Goal: Task Accomplishment & Management: Use online tool/utility

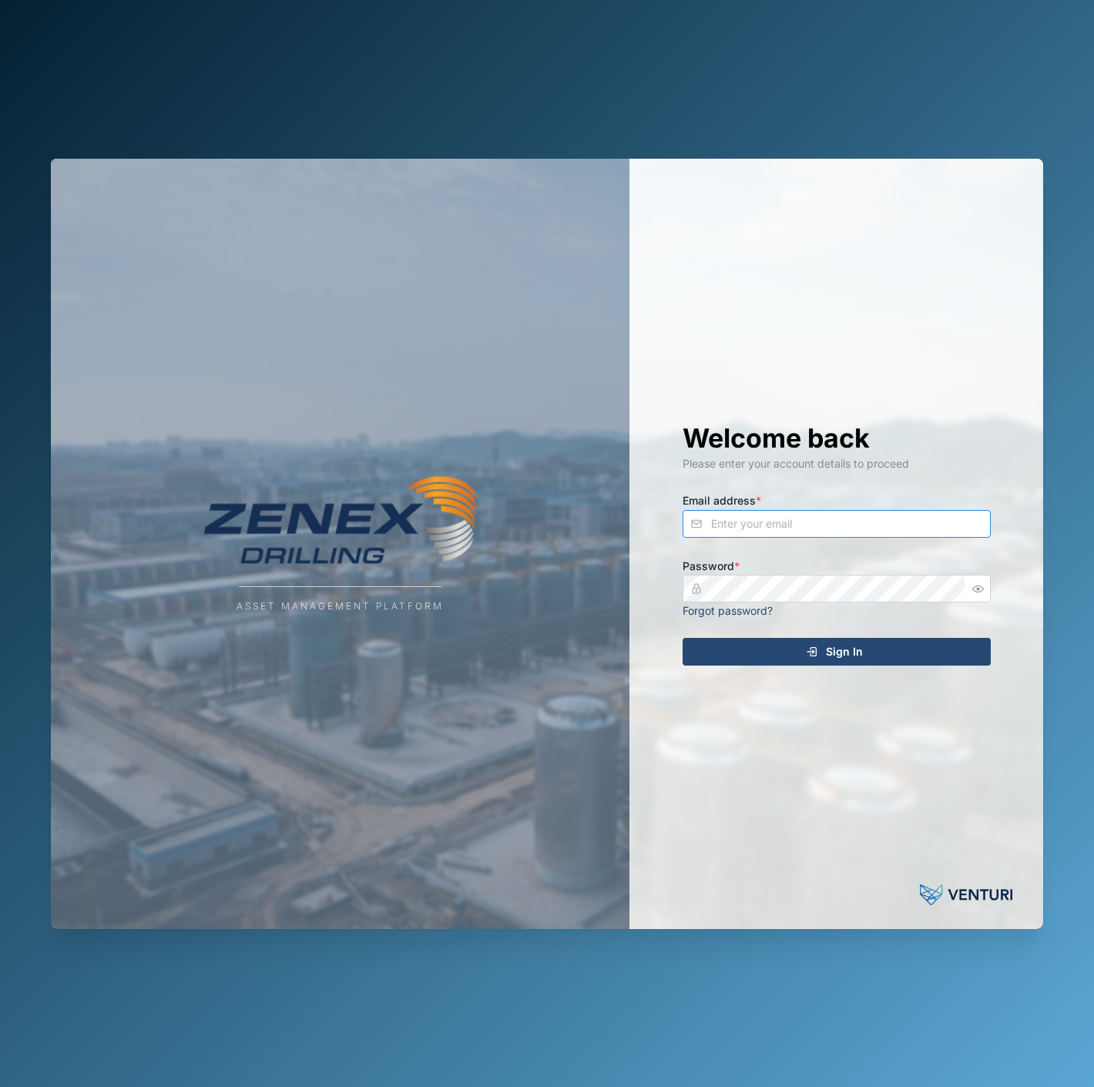
click at [910, 518] on input "Email address *" at bounding box center [837, 524] width 308 height 28
type input "declan.delahunty@venturi.io"
click at [683, 638] on button "Sign In" at bounding box center [837, 652] width 308 height 28
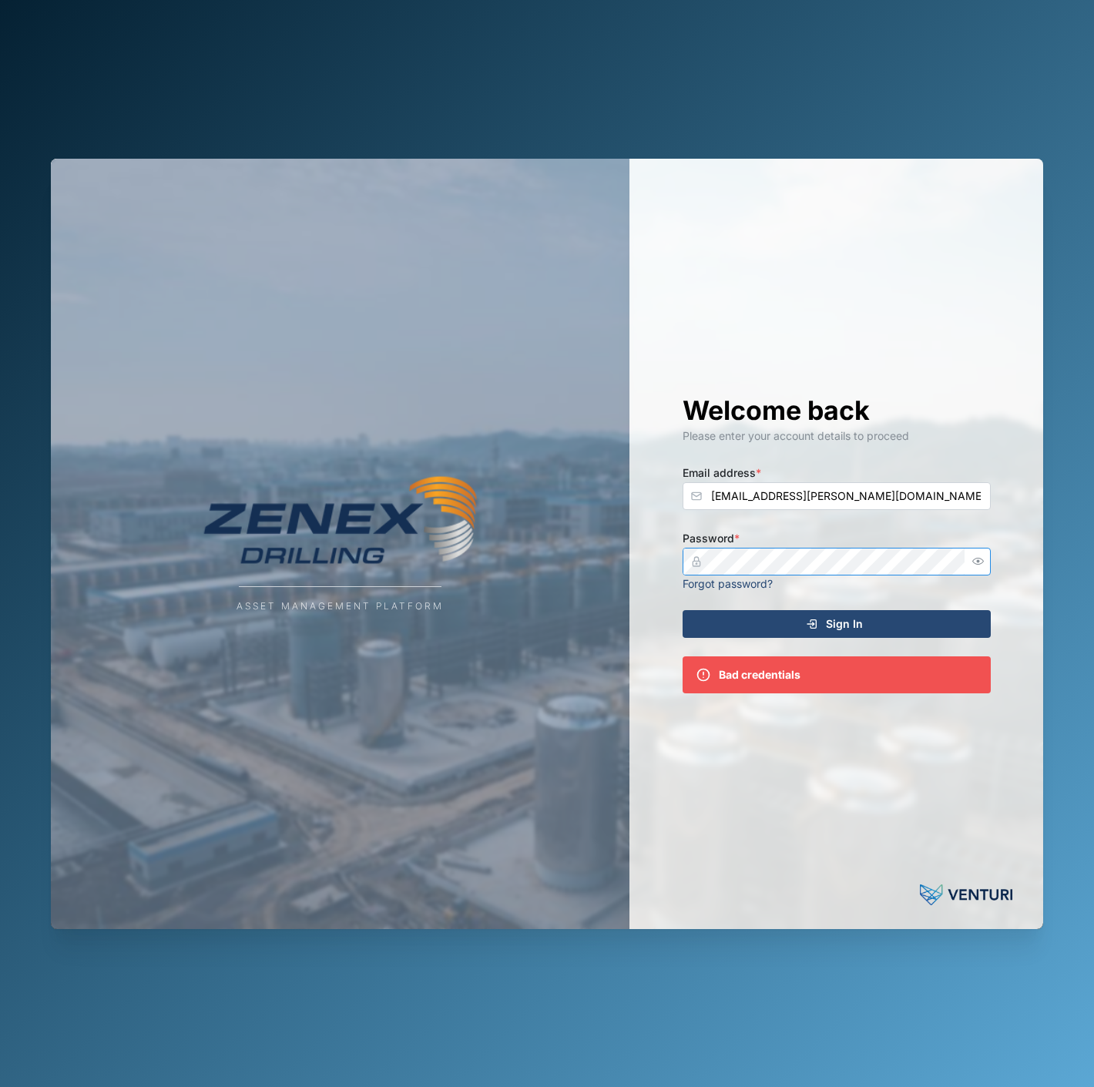
click at [977, 567] on button "button" at bounding box center [979, 562] width 20 height 20
click at [683, 610] on button "Sign In" at bounding box center [837, 624] width 308 height 28
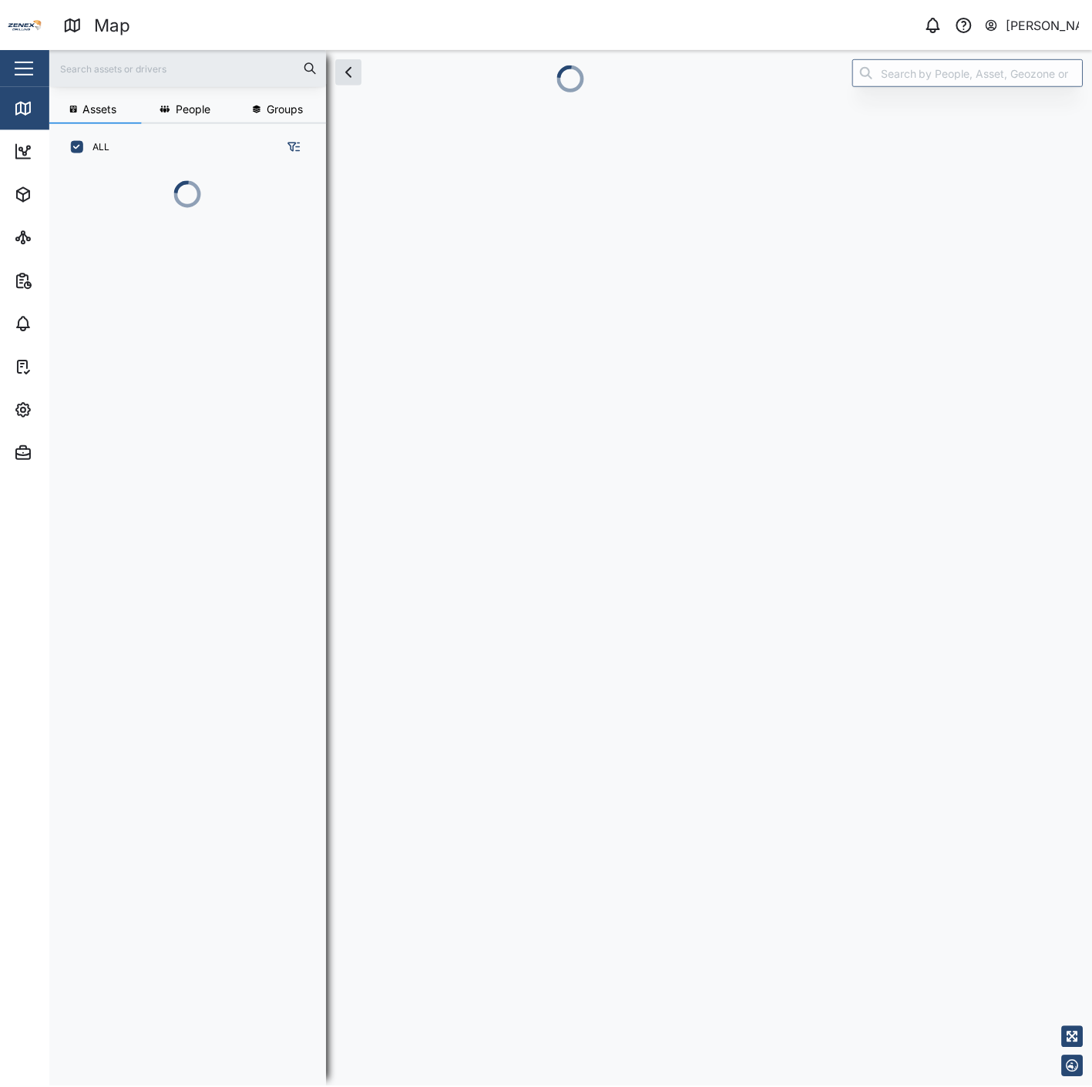
scroll to position [897, 240]
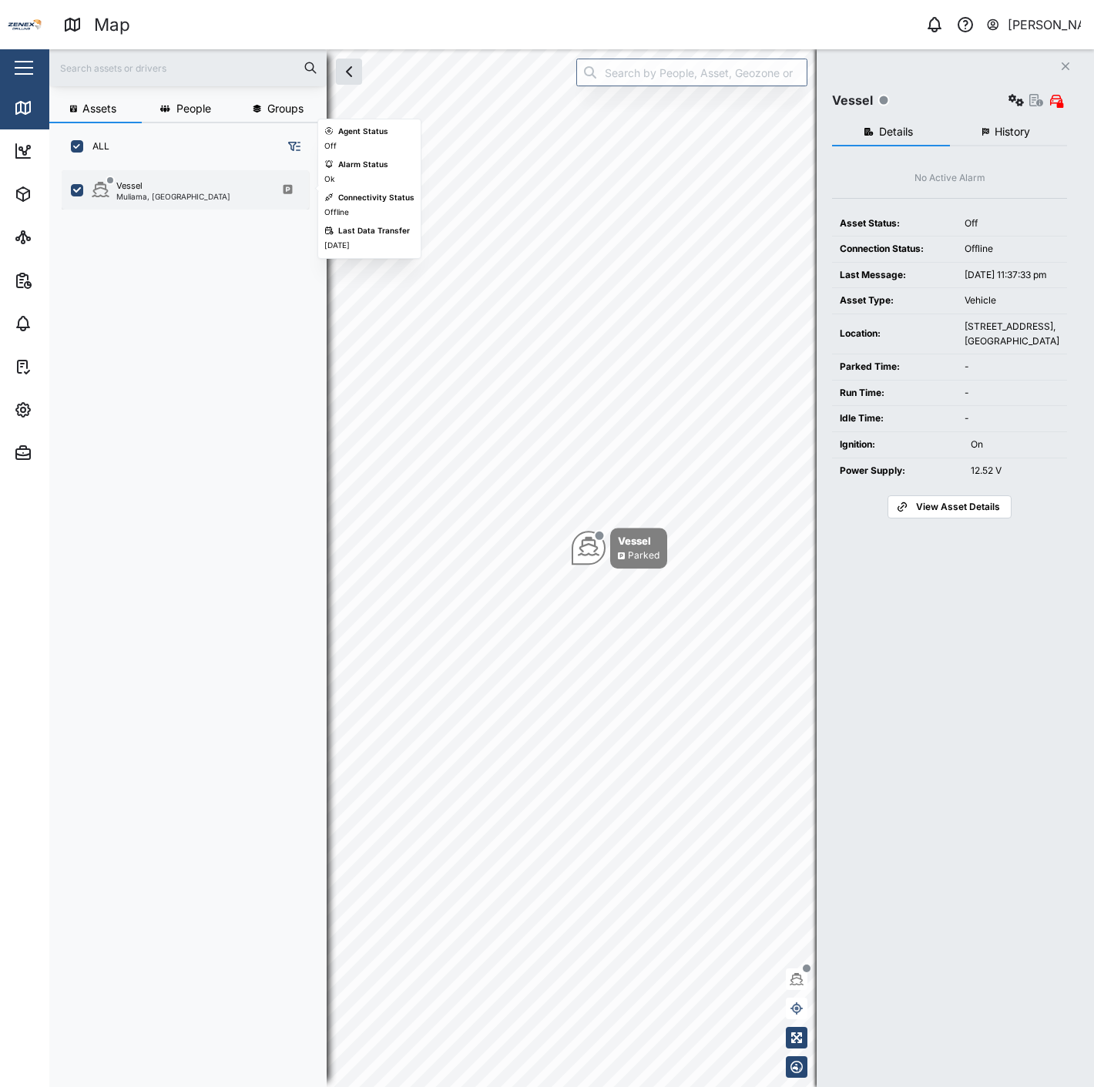
click at [167, 193] on div "Muliama, [GEOGRAPHIC_DATA]" at bounding box center [173, 197] width 114 height 8
click at [942, 308] on div "Asset Type:" at bounding box center [894, 301] width 109 height 15
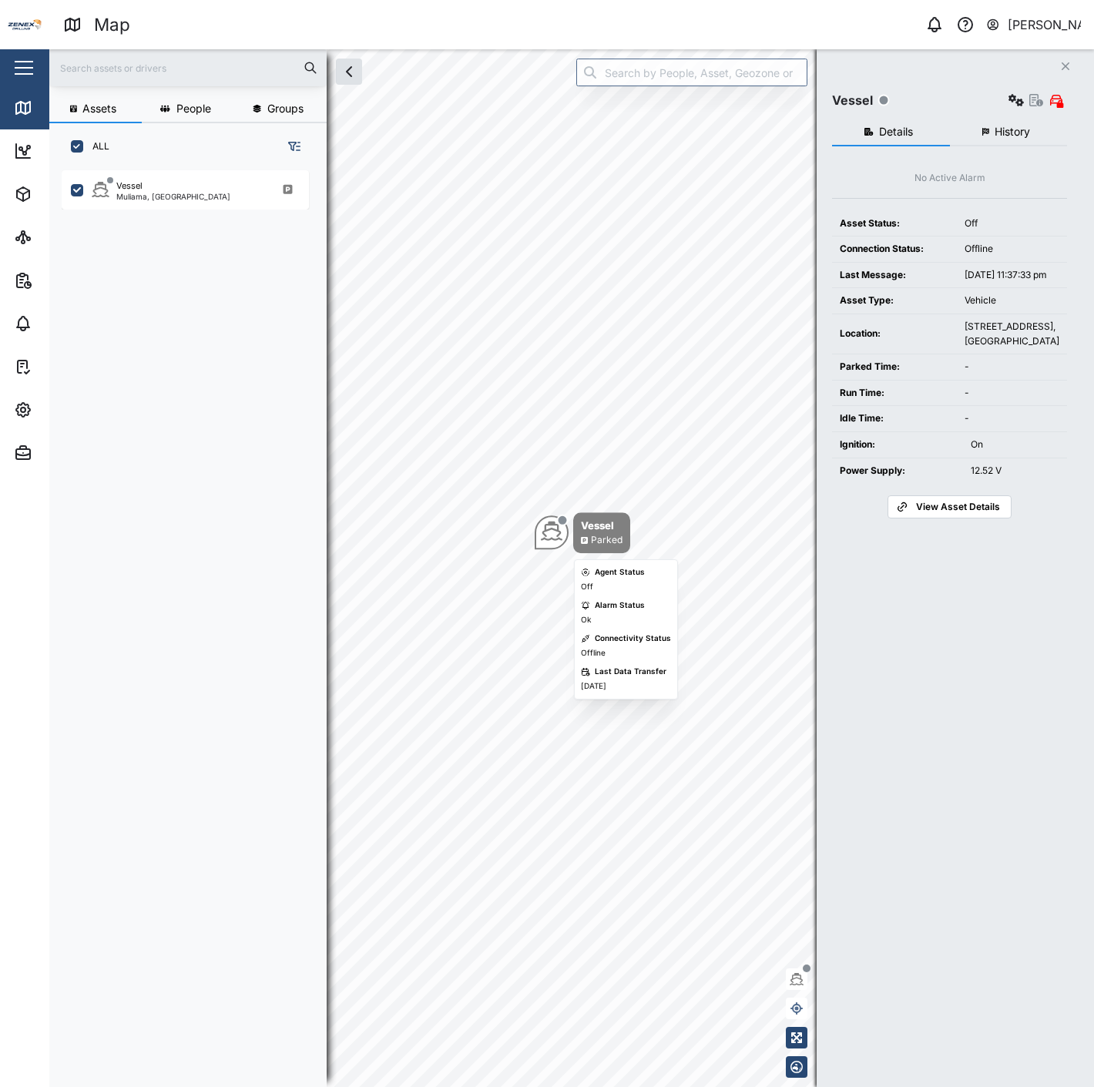
click at [573, 535] on div "Vessel Parked" at bounding box center [601, 532] width 57 height 41
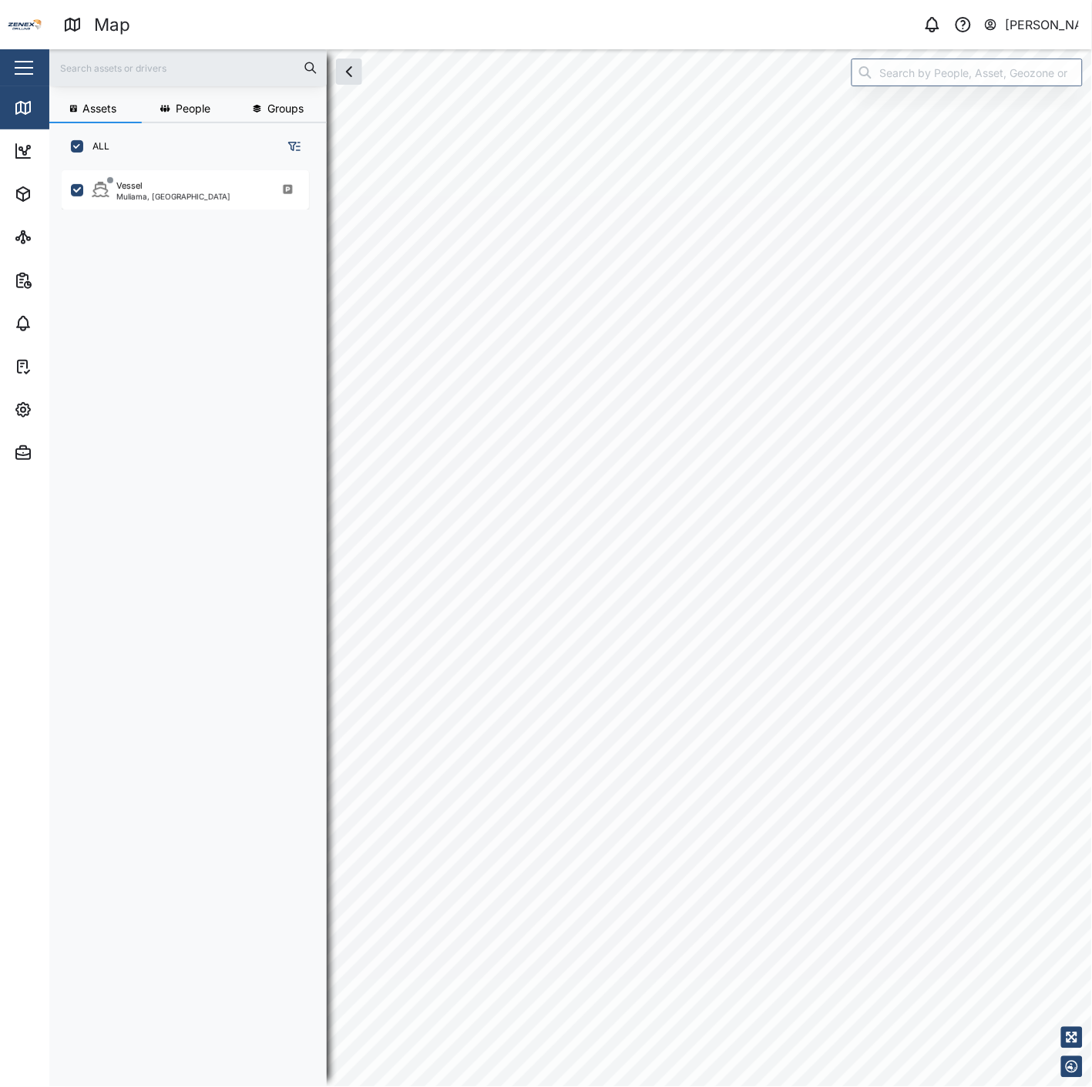
checkbox input "true"
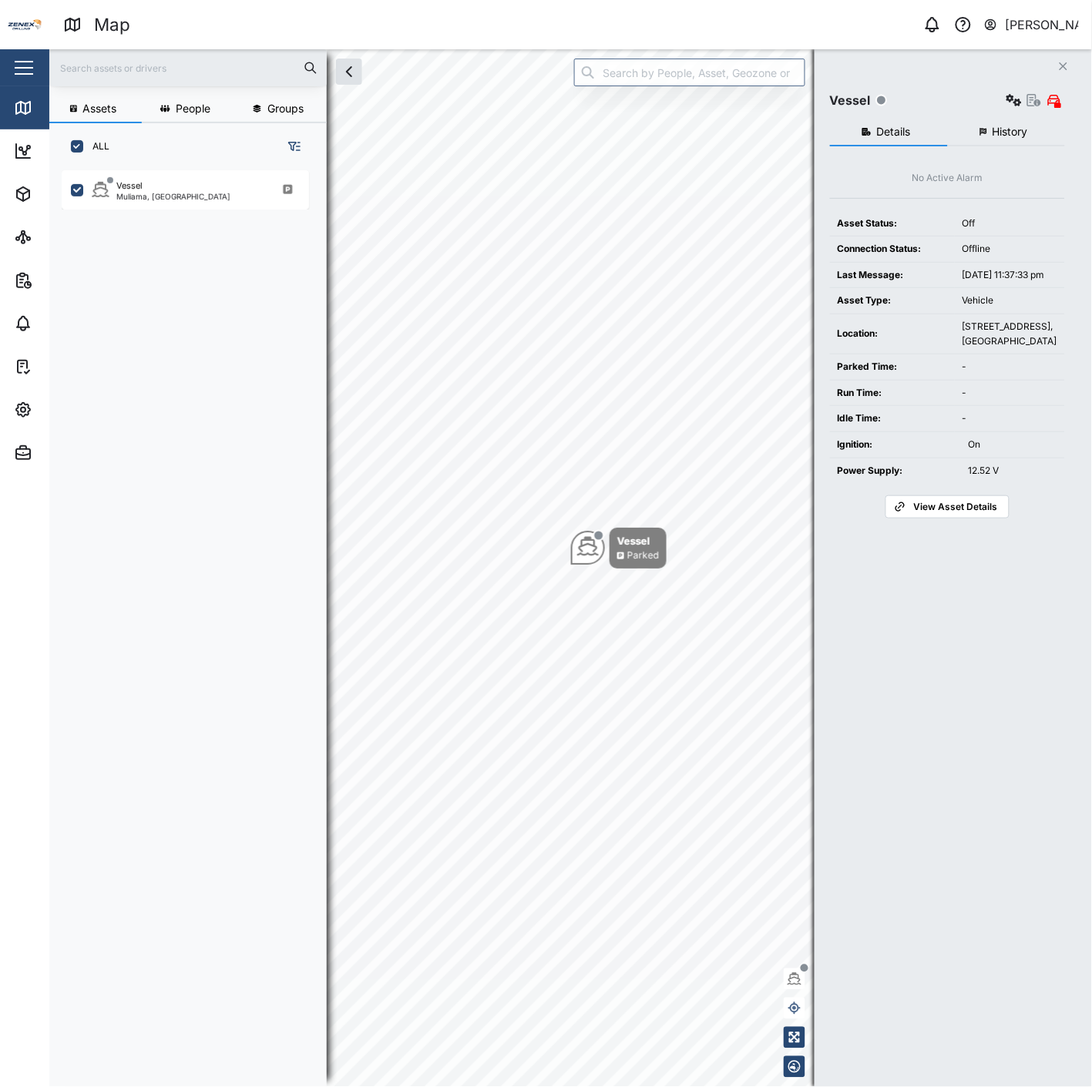
scroll to position [897, 240]
click at [995, 233] on td "Off" at bounding box center [1010, 223] width 110 height 25
